Goal: Task Accomplishment & Management: Manage account settings

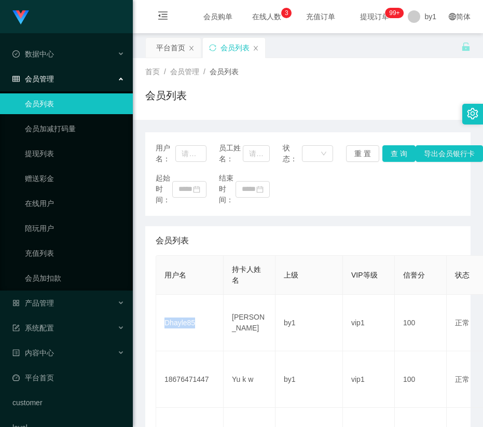
scroll to position [156, 0]
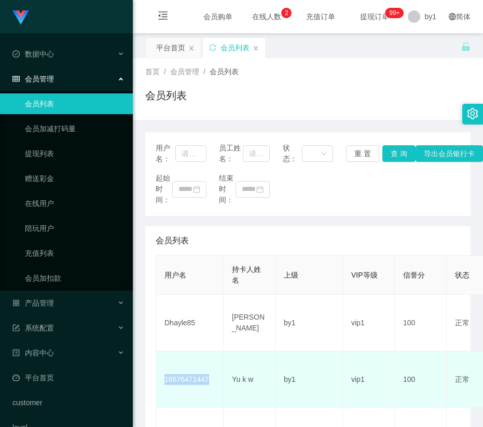
drag, startPoint x: 213, startPoint y: 382, endPoint x: 157, endPoint y: 386, distance: 56.7
click at [157, 386] on td "18676471447" at bounding box center [189, 379] width 67 height 57
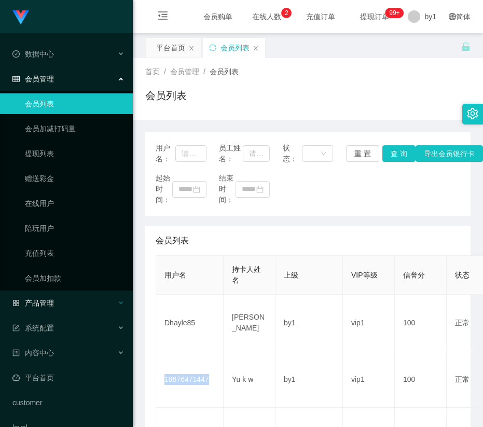
copy td "18676471447"
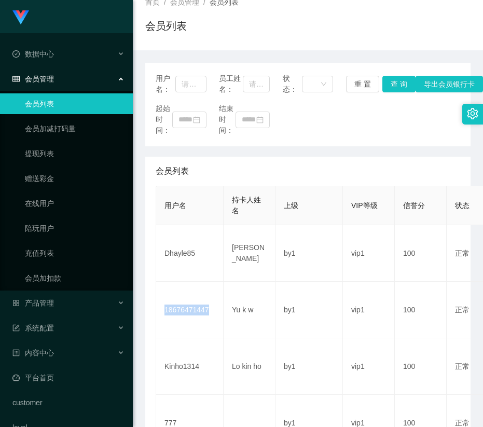
scroll to position [156, 0]
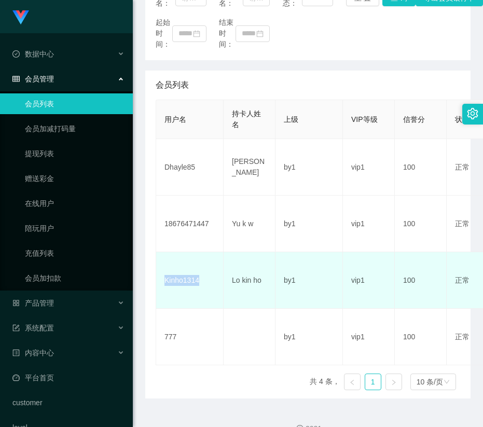
drag, startPoint x: 206, startPoint y: 285, endPoint x: 159, endPoint y: 287, distance: 47.7
click at [159, 287] on td "Kinho1314" at bounding box center [189, 280] width 67 height 57
click at [199, 262] on td "Kinho1314" at bounding box center [189, 280] width 67 height 57
drag, startPoint x: 206, startPoint y: 284, endPoint x: 162, endPoint y: 289, distance: 44.4
click at [162, 289] on td "Kinho1314" at bounding box center [189, 280] width 67 height 57
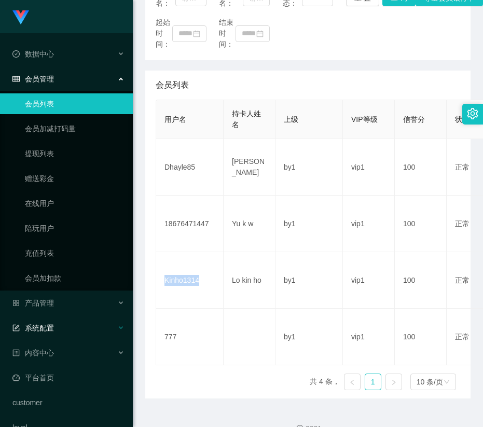
copy td "Kinho1314"
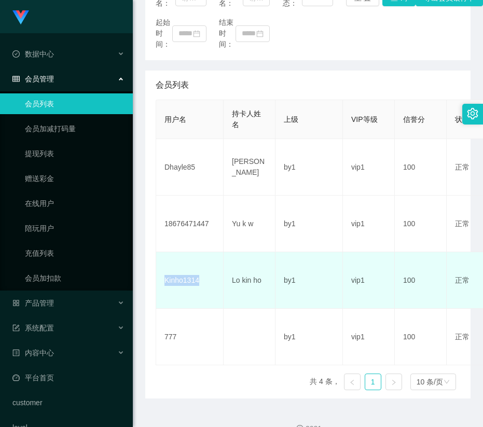
drag, startPoint x: 206, startPoint y: 285, endPoint x: 195, endPoint y: 287, distance: 11.1
click at [205, 285] on td "Kinho1314" at bounding box center [189, 280] width 67 height 57
drag, startPoint x: 206, startPoint y: 281, endPoint x: 199, endPoint y: 281, distance: 7.3
click at [206, 281] on td "Kinho1314" at bounding box center [189, 280] width 67 height 57
click at [179, 292] on td "Kinho1314" at bounding box center [189, 280] width 67 height 57
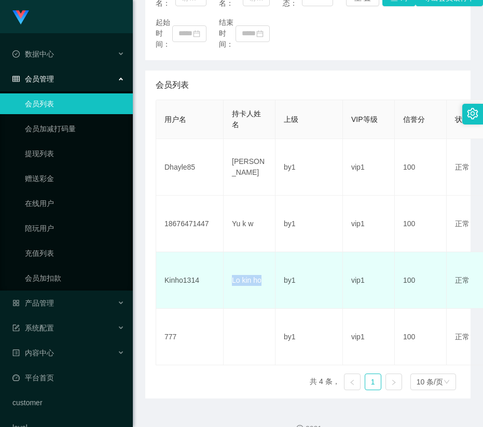
drag, startPoint x: 267, startPoint y: 284, endPoint x: 226, endPoint y: 286, distance: 41.5
click at [228, 286] on td "Lo kin ho" at bounding box center [249, 280] width 52 height 57
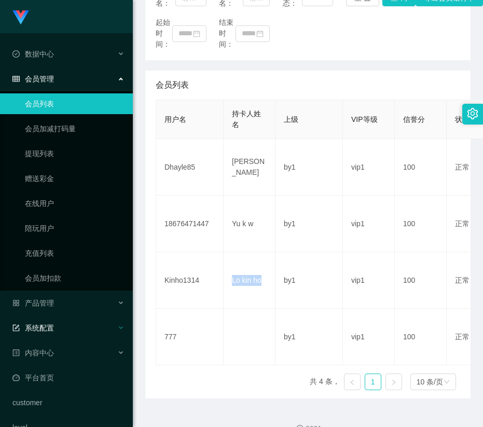
copy td "Lo kin ho"
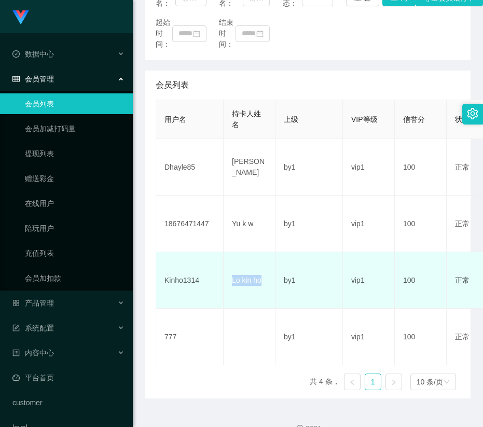
click at [241, 305] on td "Lo kin ho" at bounding box center [249, 280] width 52 height 57
drag, startPoint x: 208, startPoint y: 283, endPoint x: 158, endPoint y: 285, distance: 50.3
click at [159, 285] on td "Kinho1314" at bounding box center [189, 280] width 67 height 57
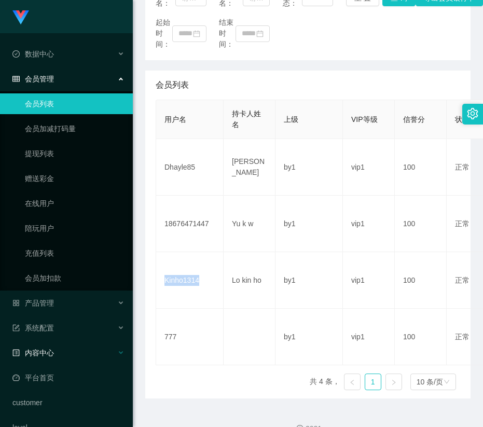
copy td "Kinho1314"
